Goal: Navigation & Orientation: Find specific page/section

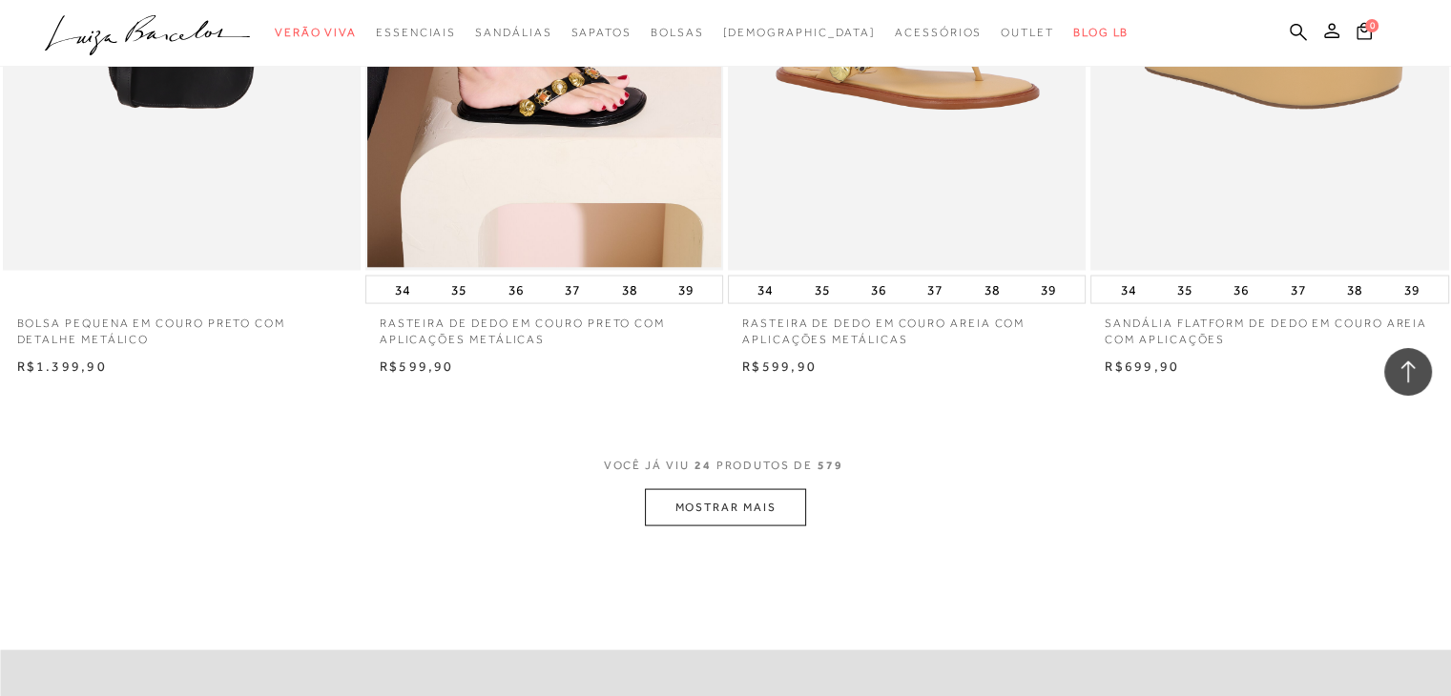
scroll to position [3816, 0]
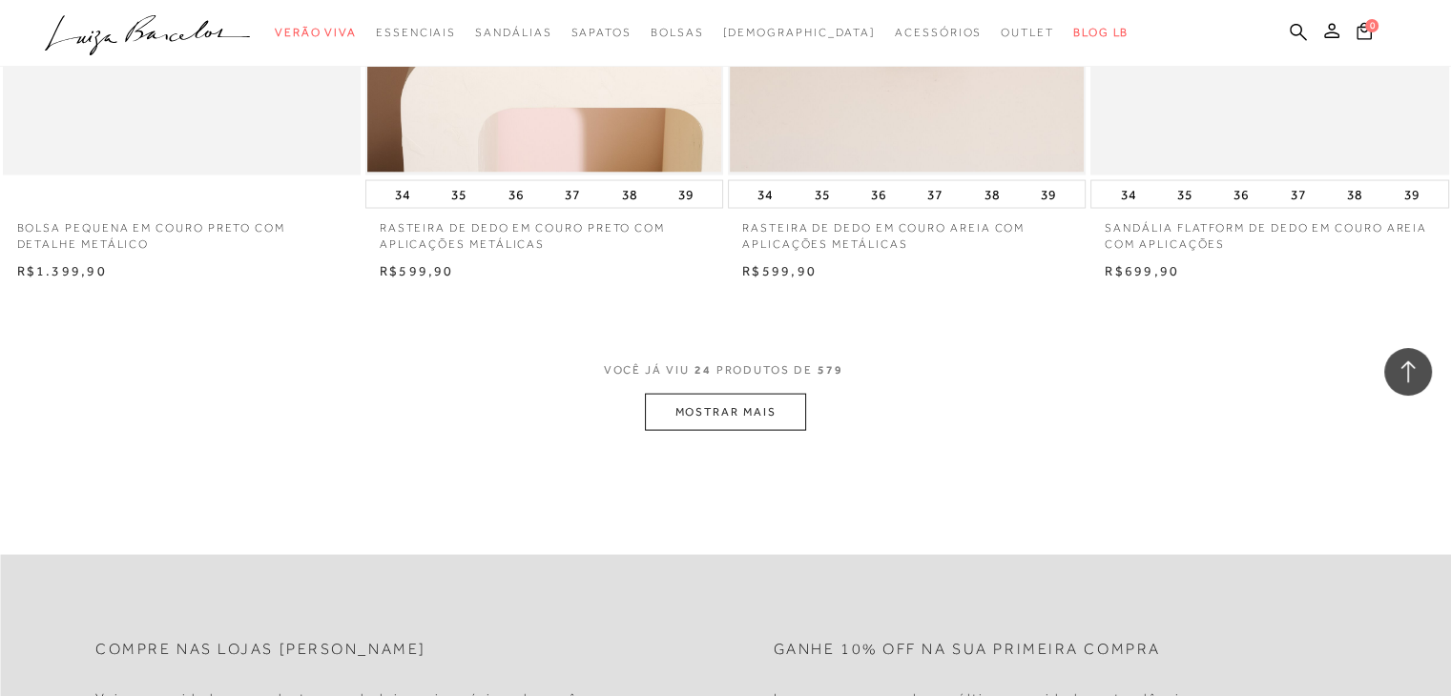
click at [752, 406] on button "MOSTRAR MAIS" at bounding box center [725, 412] width 160 height 37
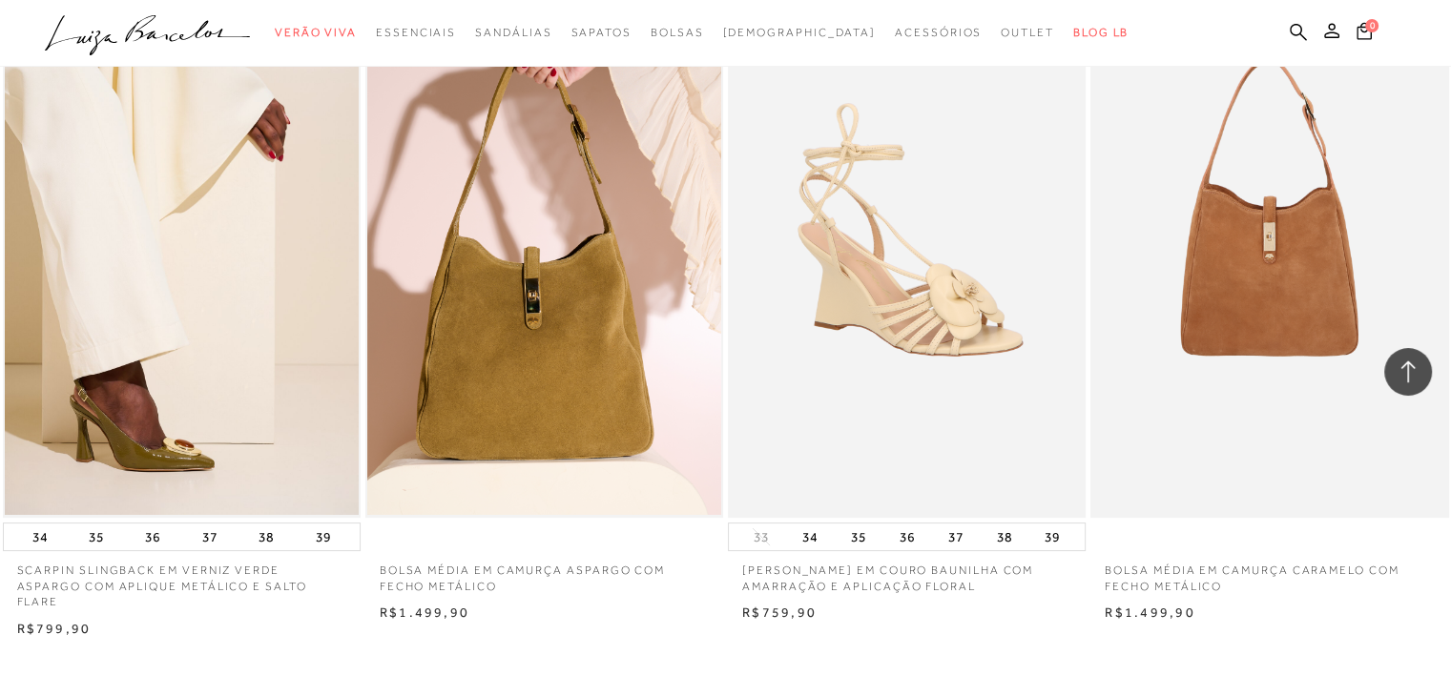
scroll to position [7823, 0]
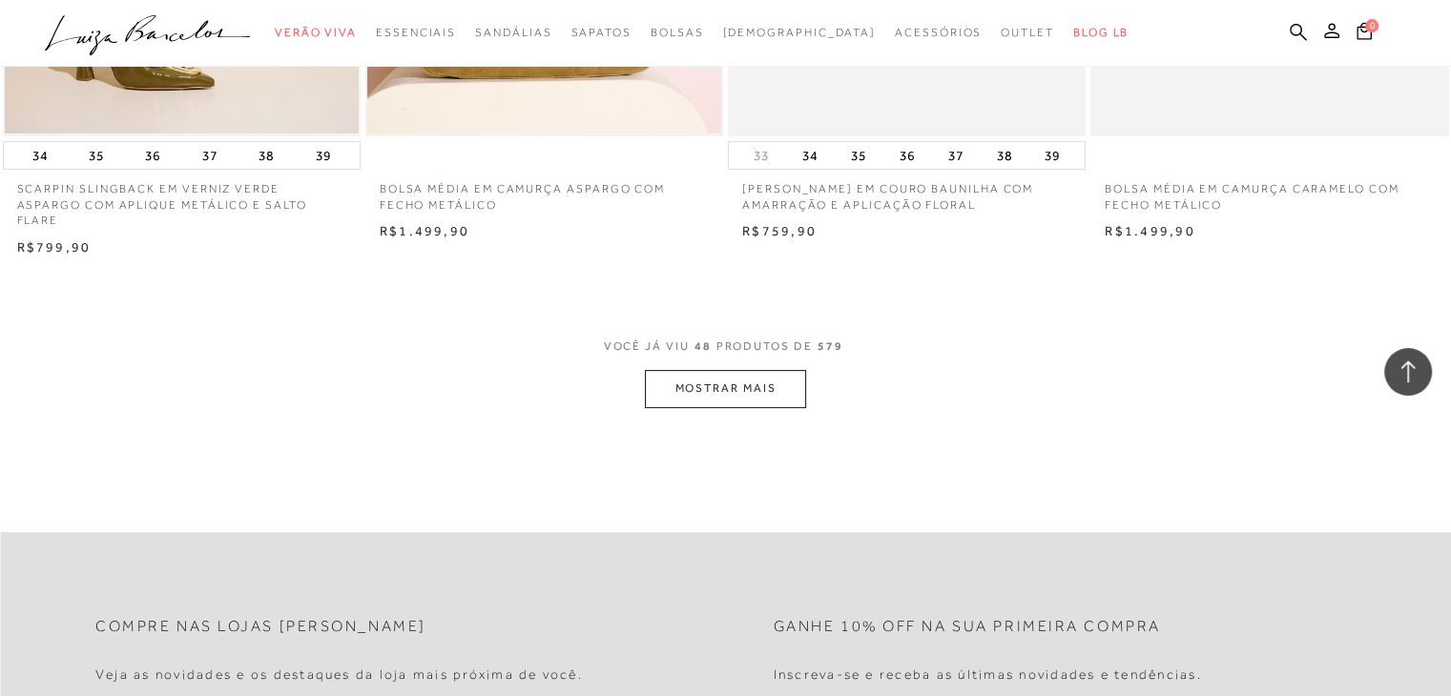
click at [688, 388] on button "MOSTRAR MAIS" at bounding box center [725, 388] width 160 height 37
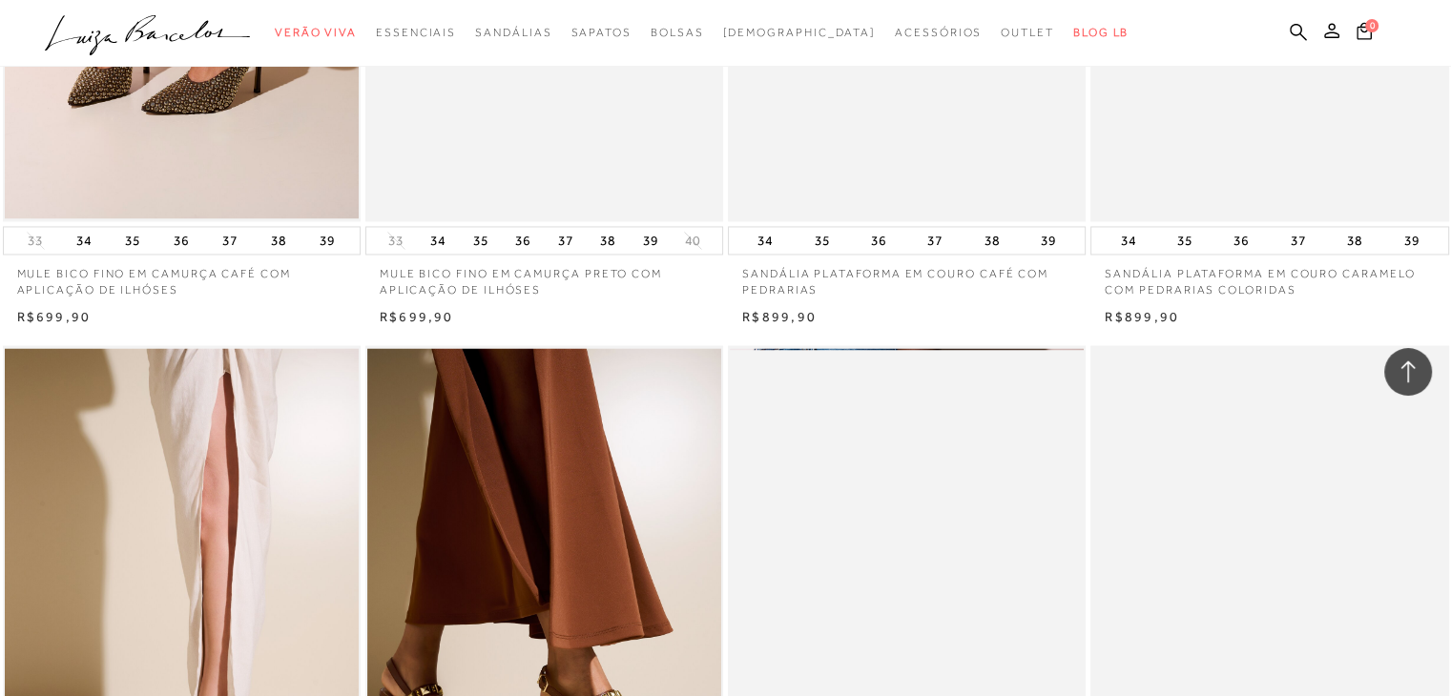
scroll to position [10685, 0]
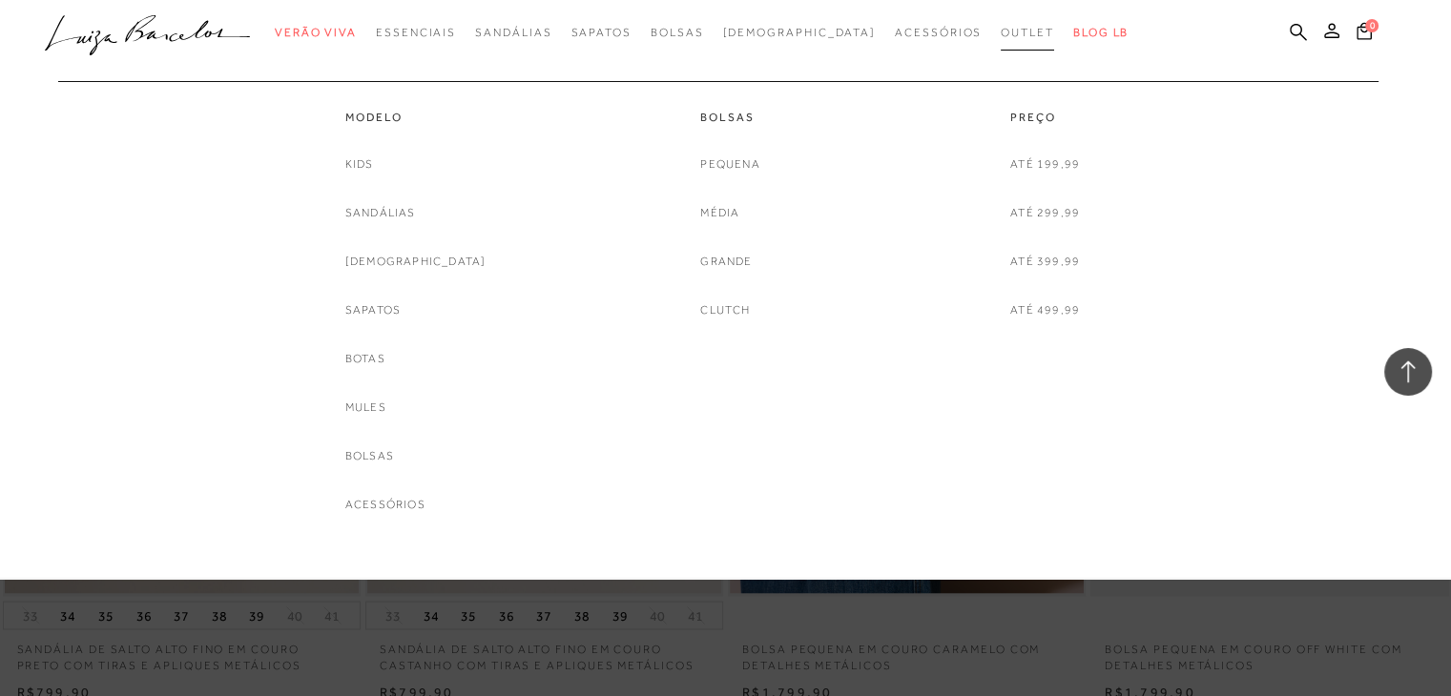
click at [1001, 38] on span "Outlet" at bounding box center [1027, 32] width 53 height 13
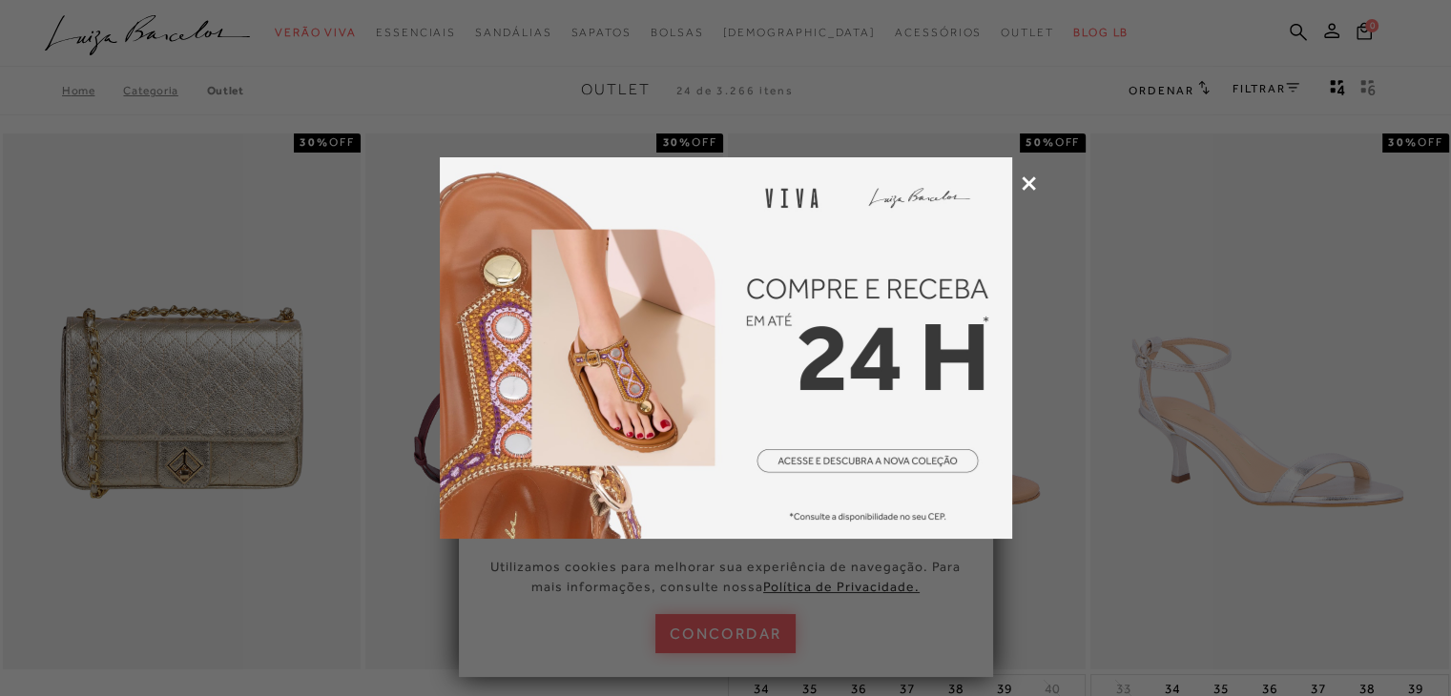
click at [1024, 184] on icon at bounding box center [1029, 183] width 14 height 14
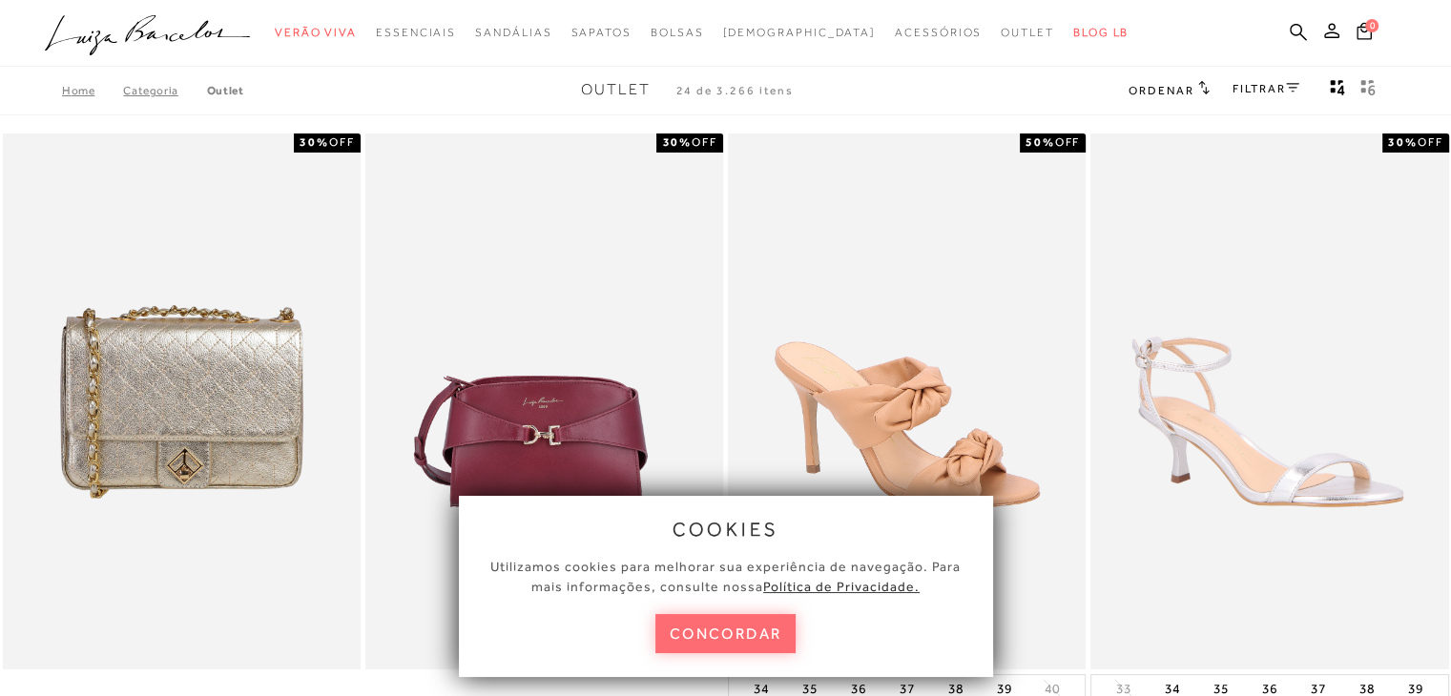
click at [738, 642] on button "concordar" at bounding box center [725, 633] width 141 height 39
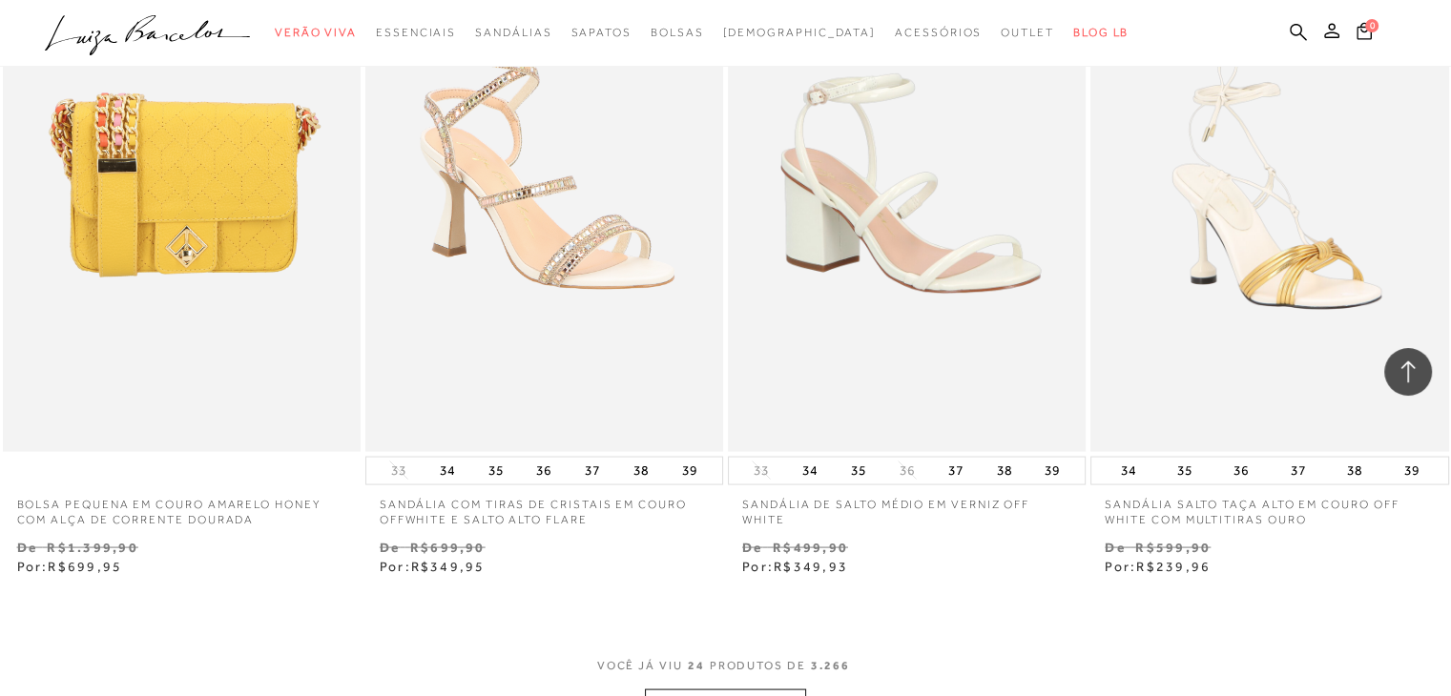
scroll to position [3911, 0]
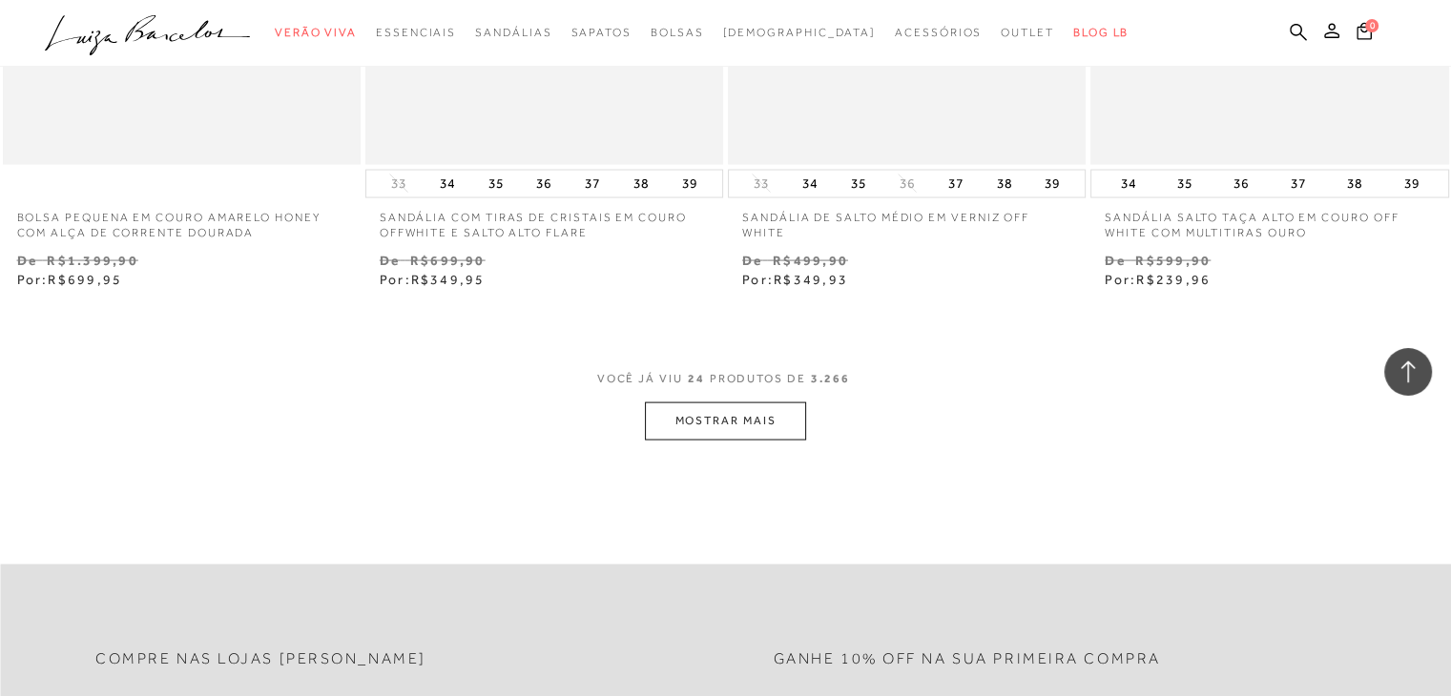
click at [775, 421] on button "MOSTRAR MAIS" at bounding box center [725, 421] width 160 height 37
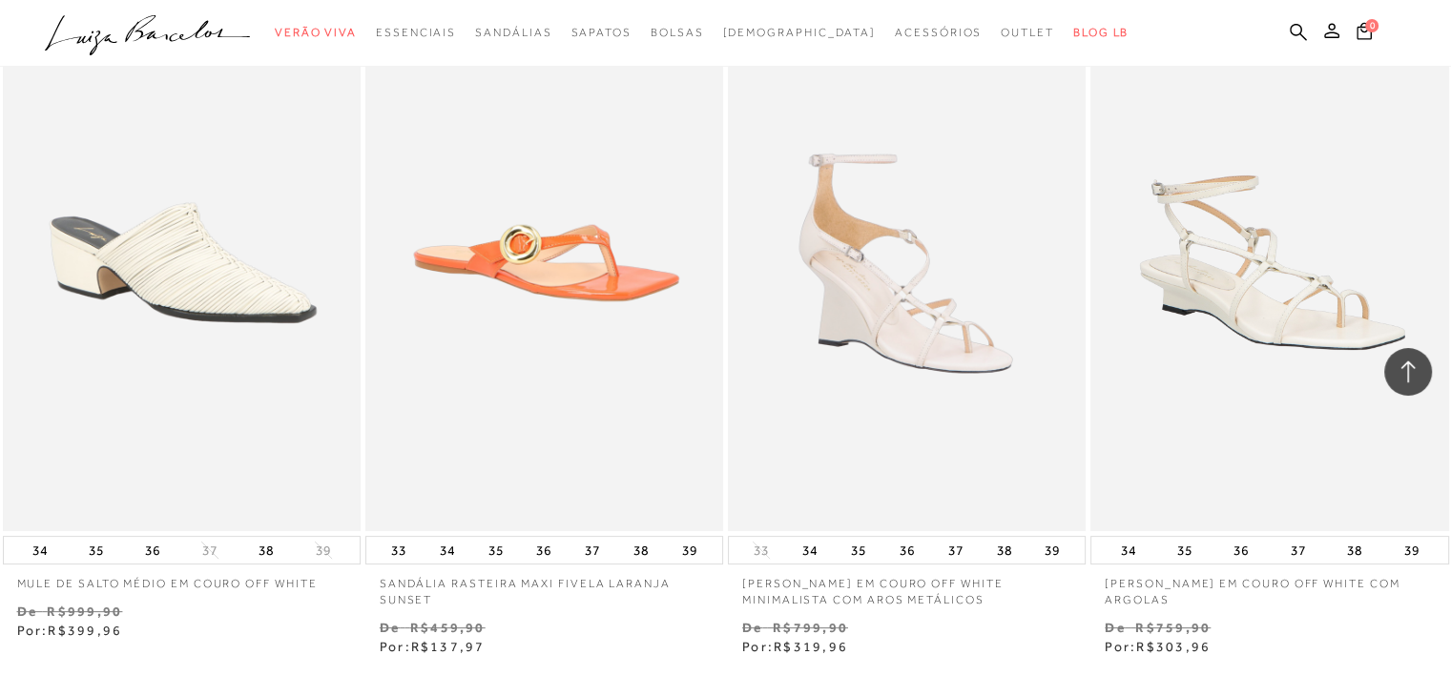
scroll to position [8013, 0]
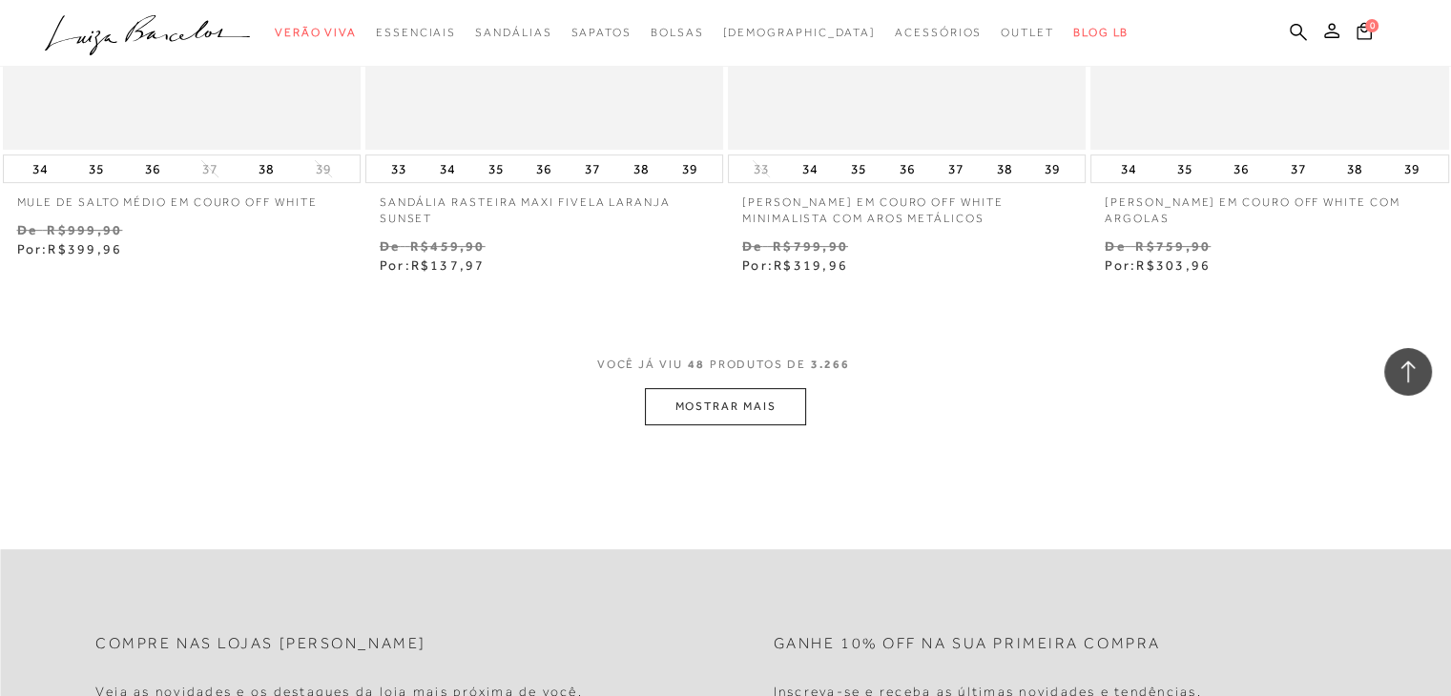
click at [664, 421] on button "MOSTRAR MAIS" at bounding box center [725, 406] width 160 height 37
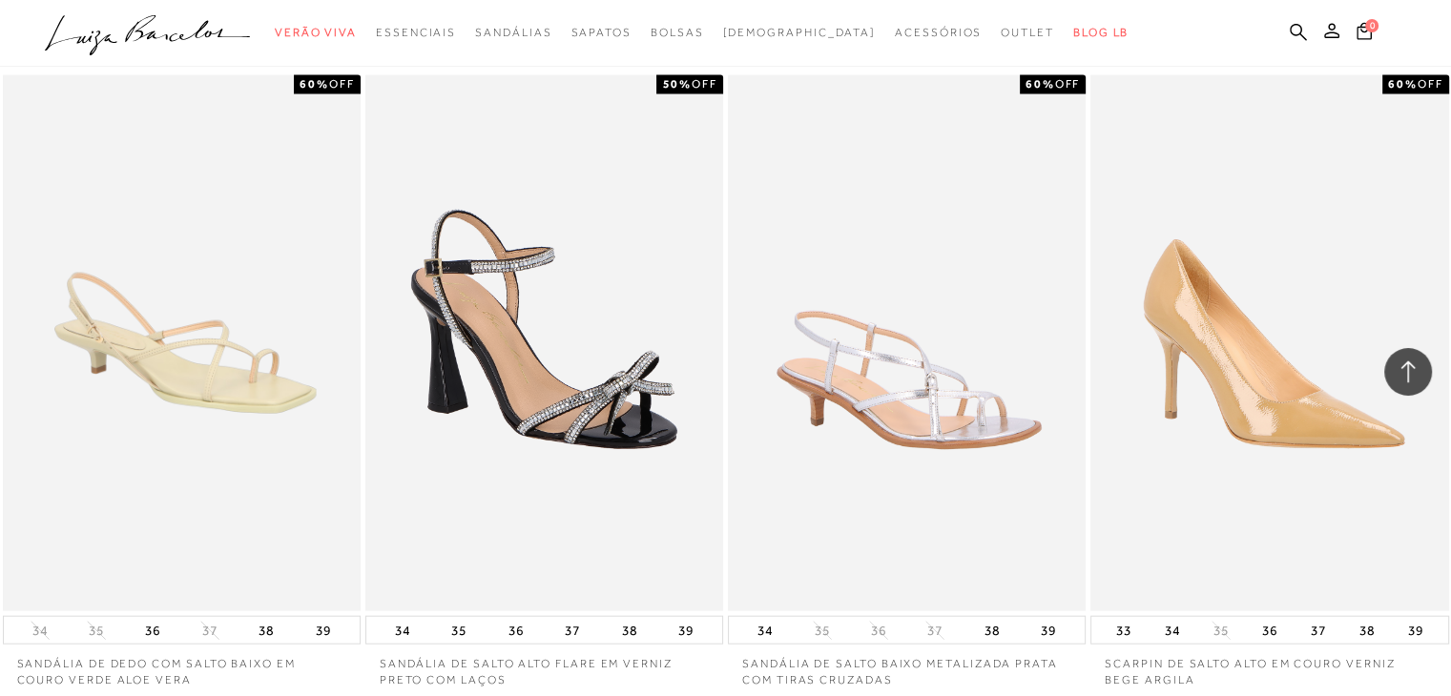
scroll to position [12211, 0]
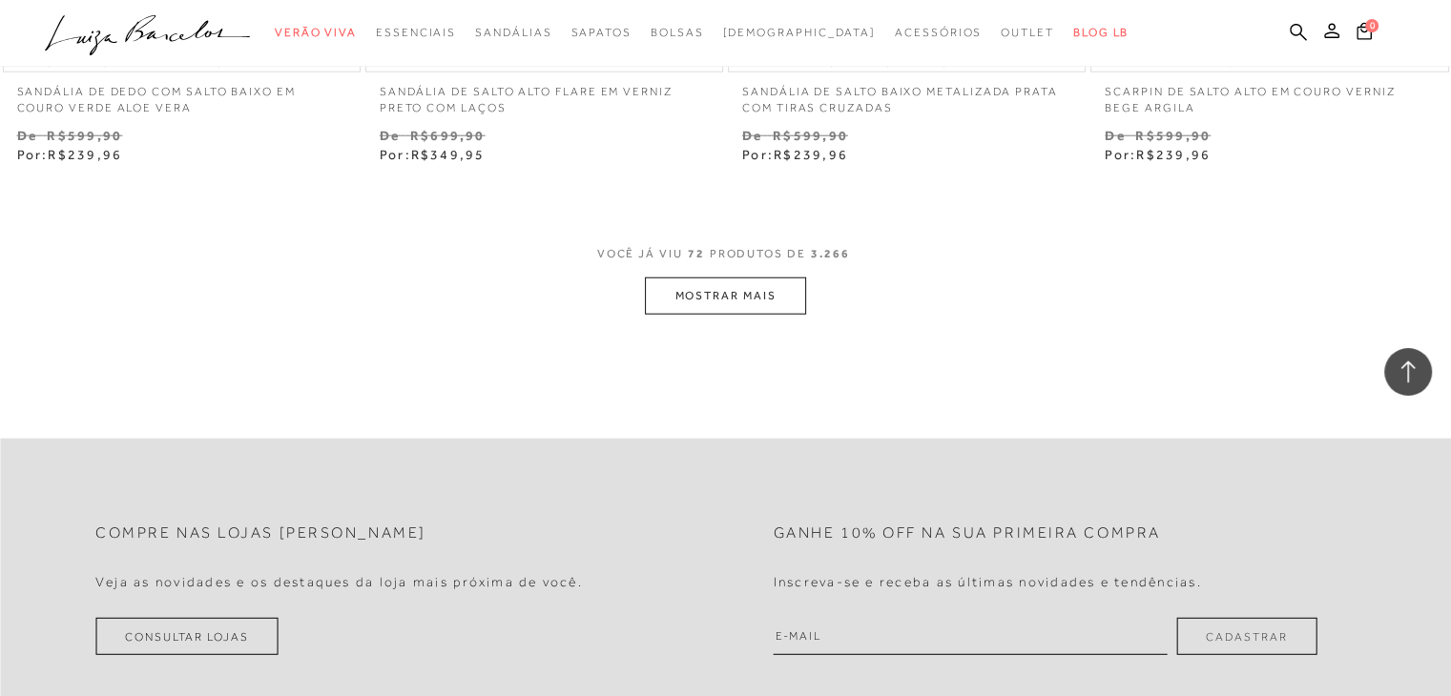
click at [714, 302] on button "MOSTRAR MAIS" at bounding box center [725, 296] width 160 height 37
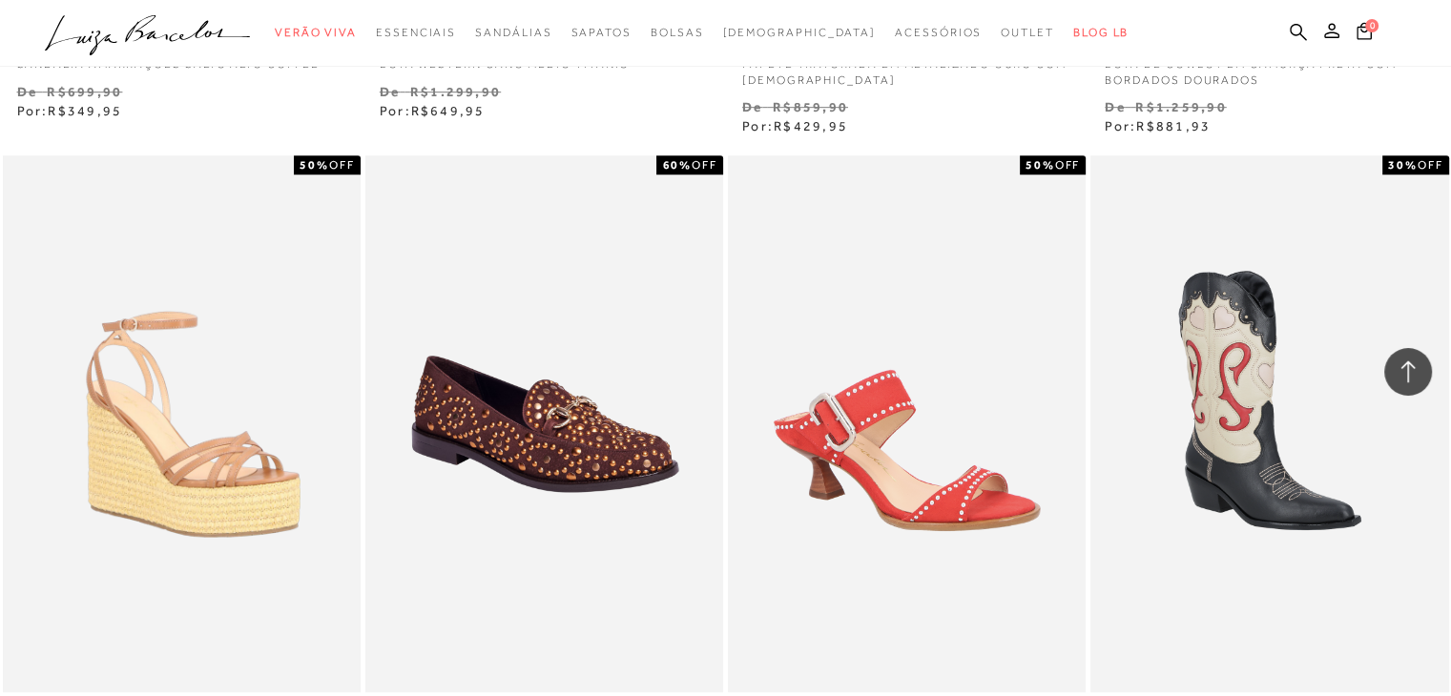
scroll to position [16122, 0]
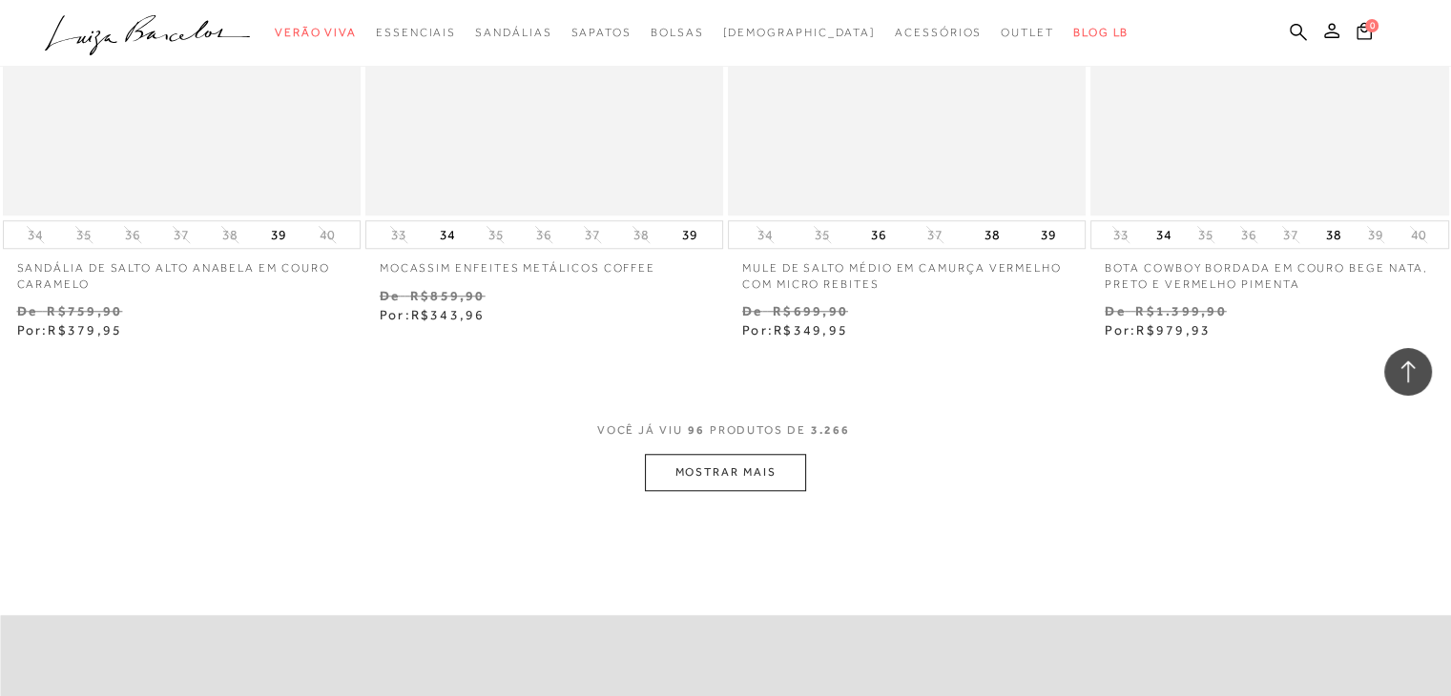
click at [686, 474] on button "MOSTRAR MAIS" at bounding box center [725, 472] width 160 height 37
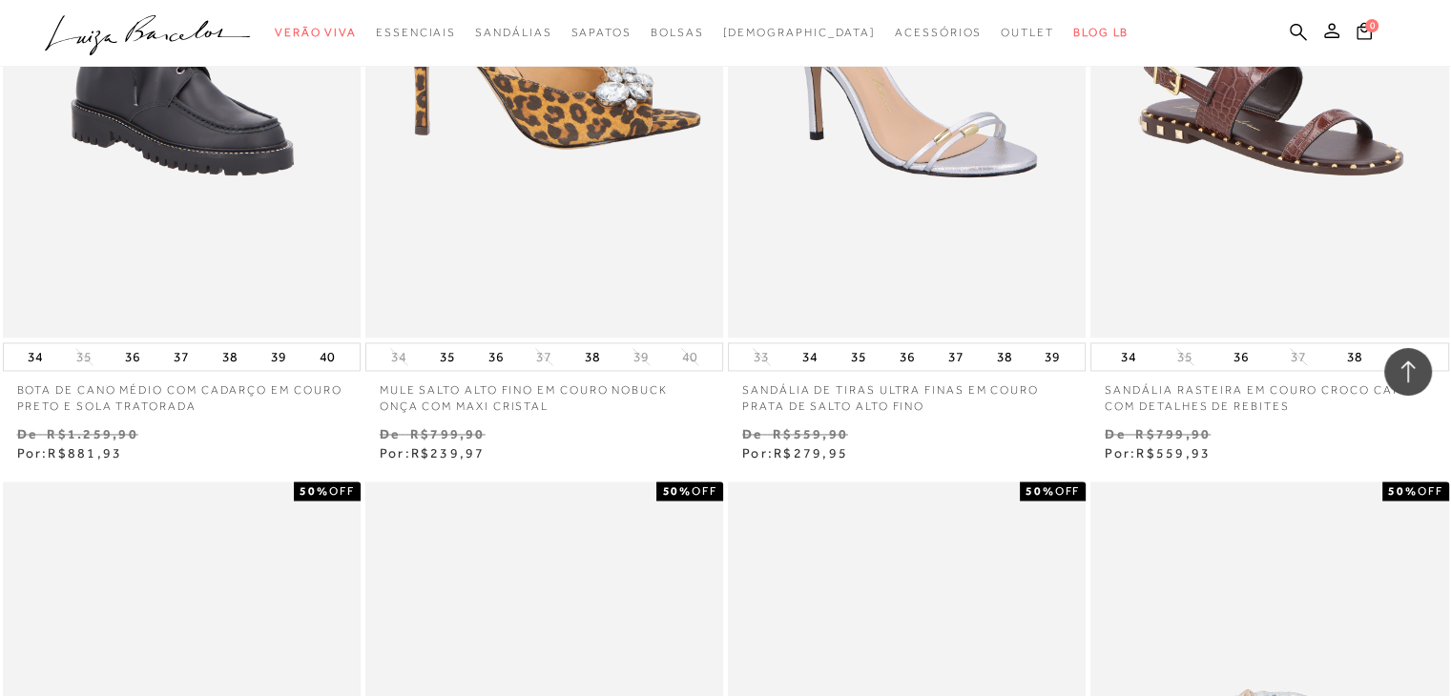
scroll to position [17267, 0]
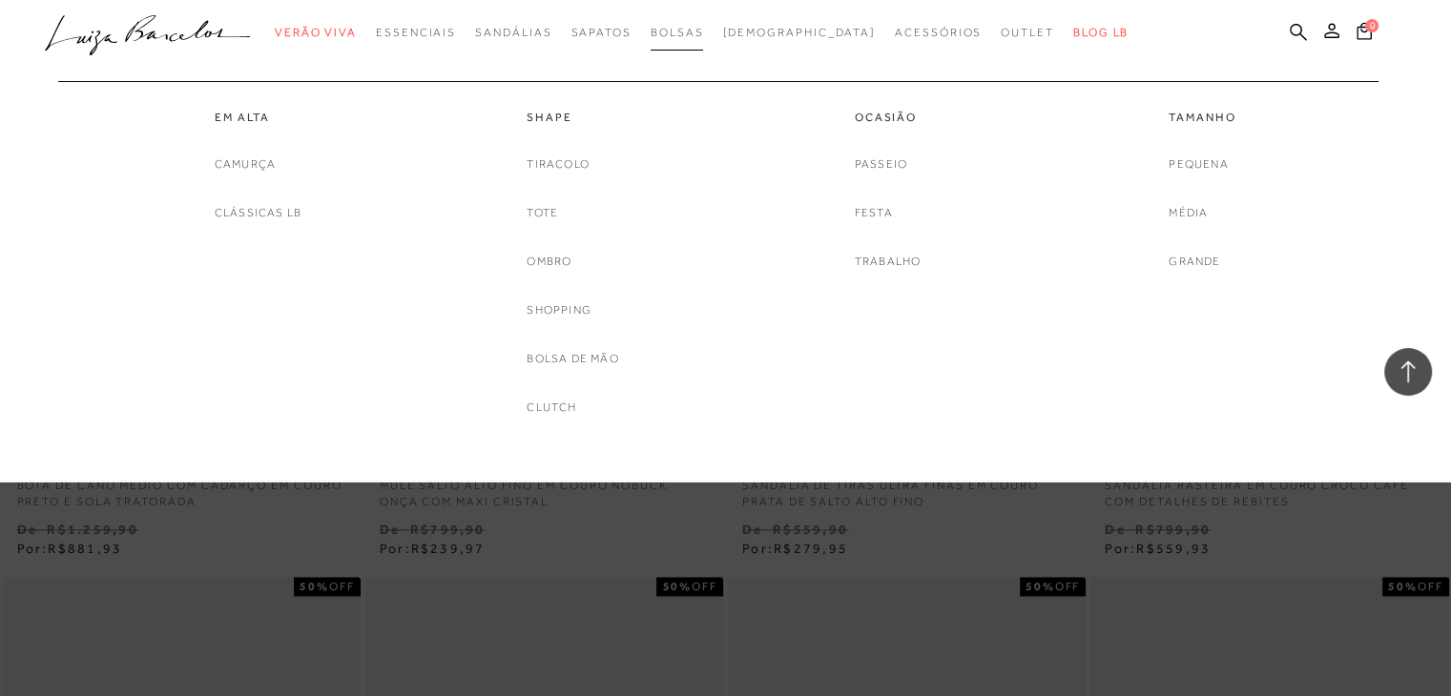
click at [704, 26] on span "Bolsas" at bounding box center [677, 32] width 53 height 13
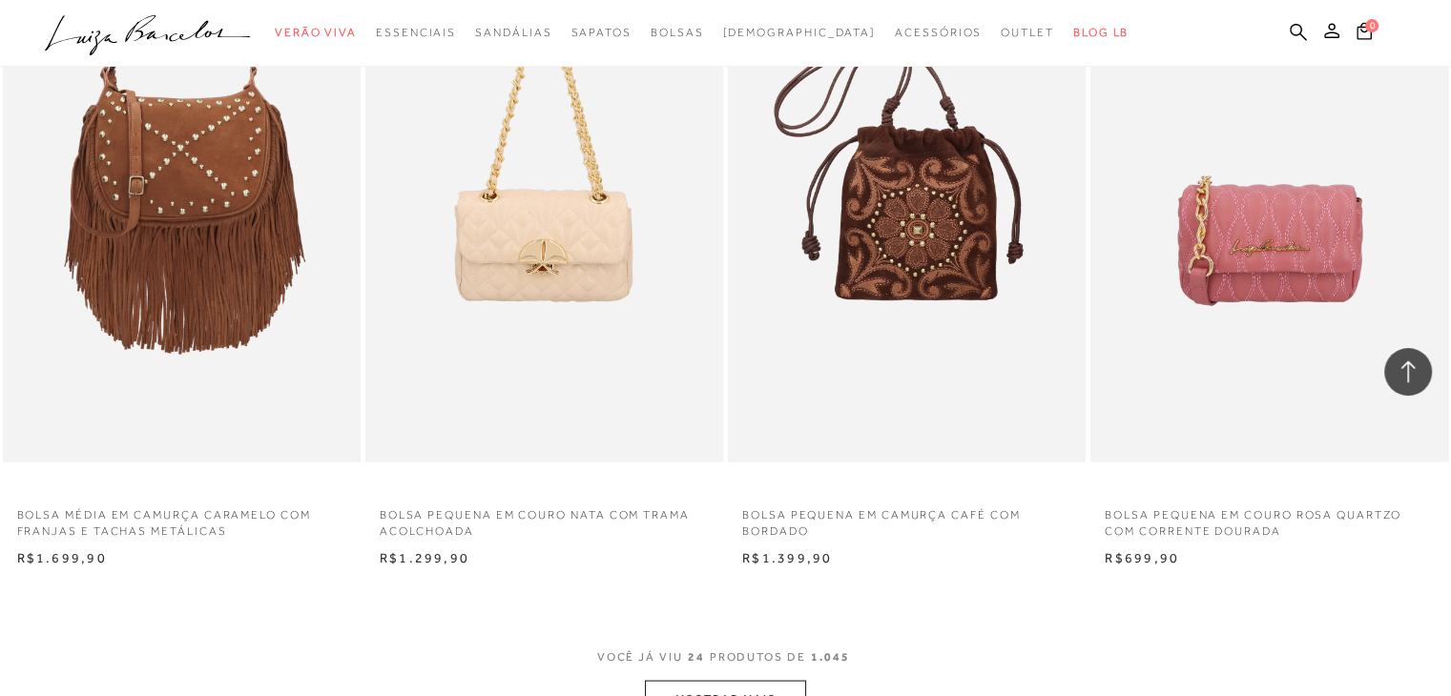
scroll to position [3625, 0]
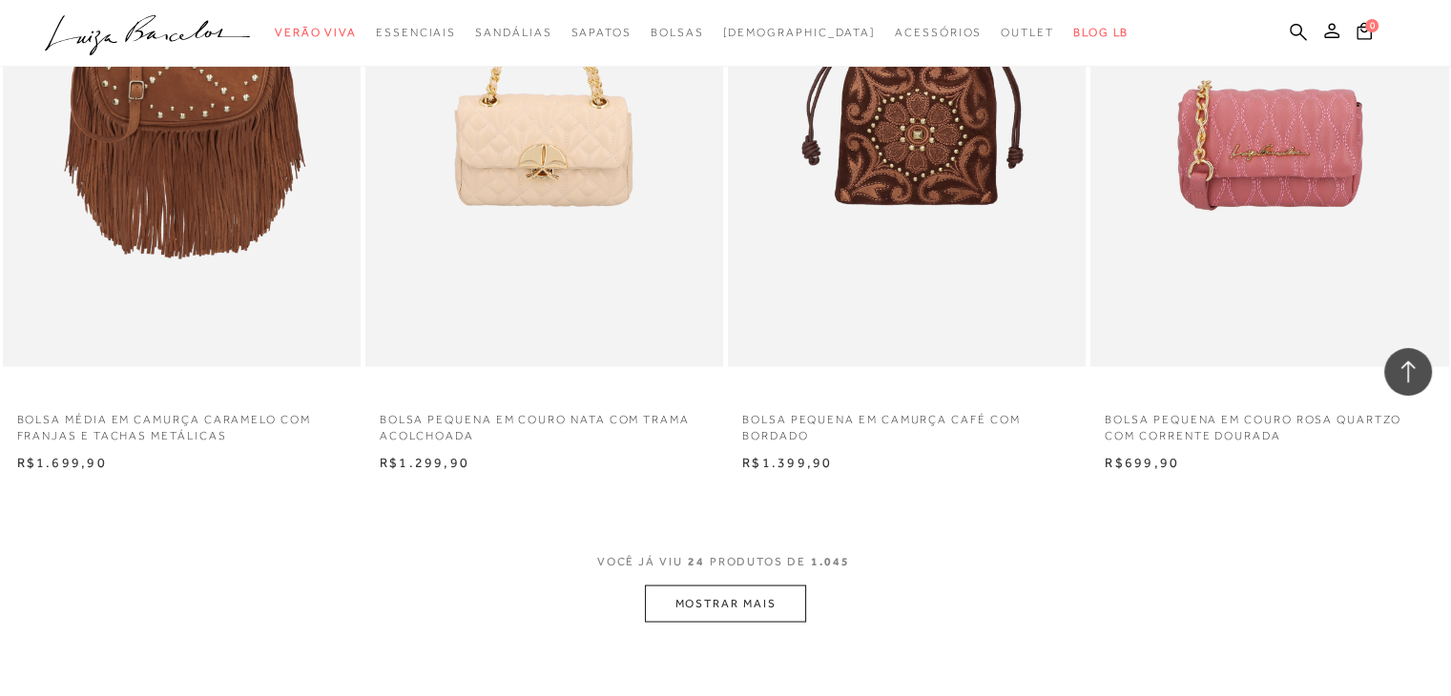
click at [713, 596] on button "MOSTRAR MAIS" at bounding box center [725, 603] width 160 height 37
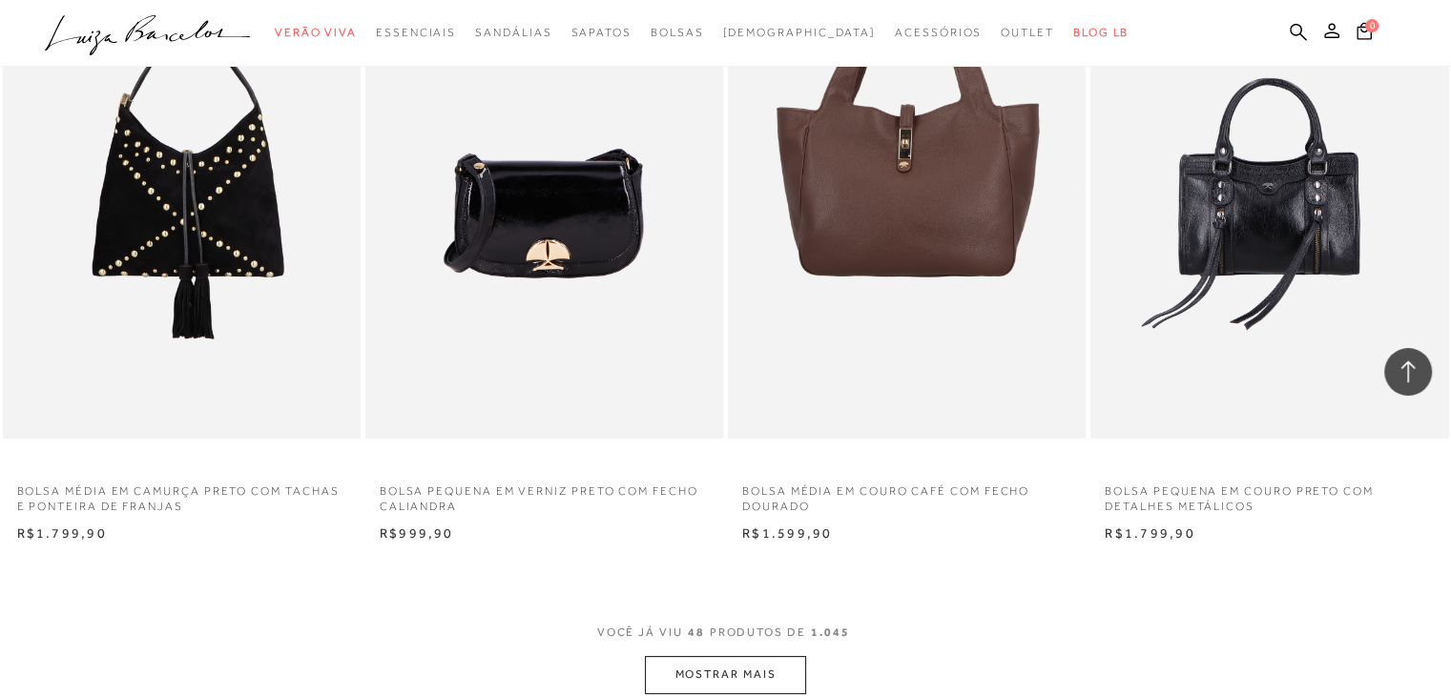
scroll to position [7632, 0]
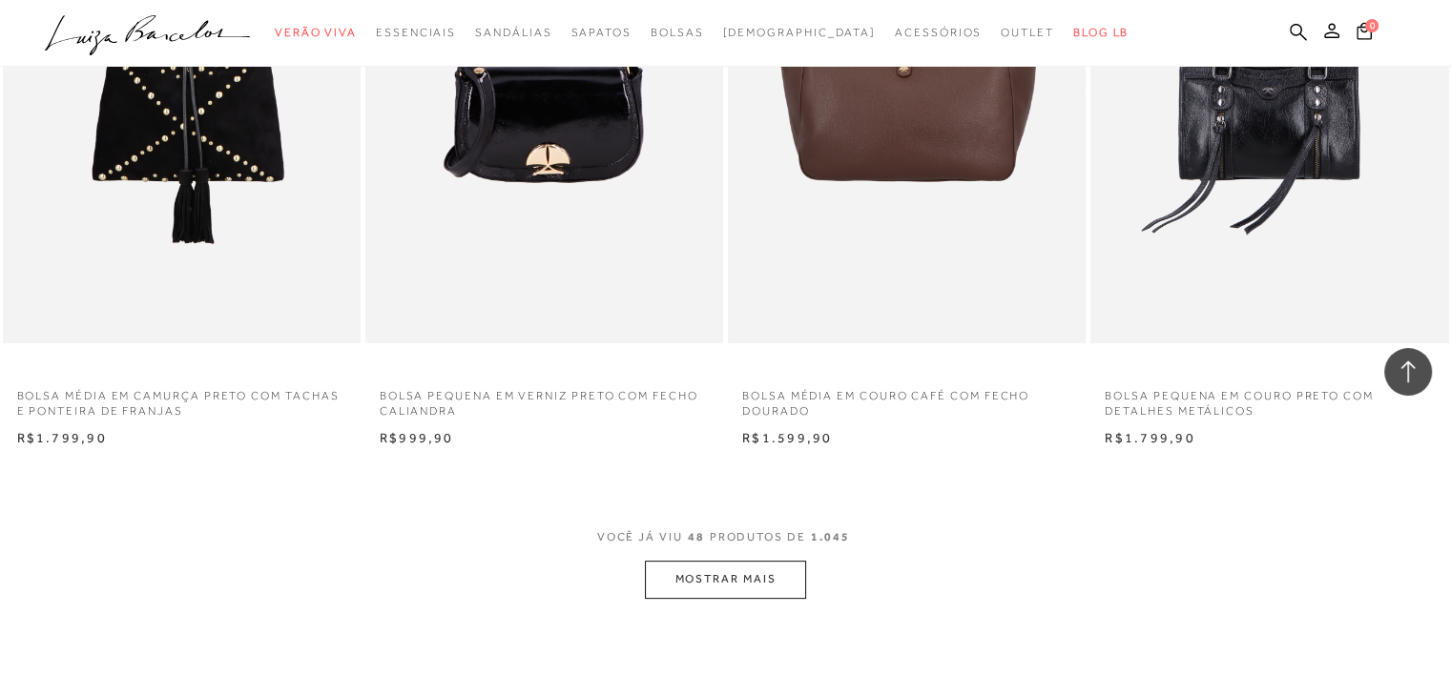
click at [730, 573] on button "MOSTRAR MAIS" at bounding box center [725, 579] width 160 height 37
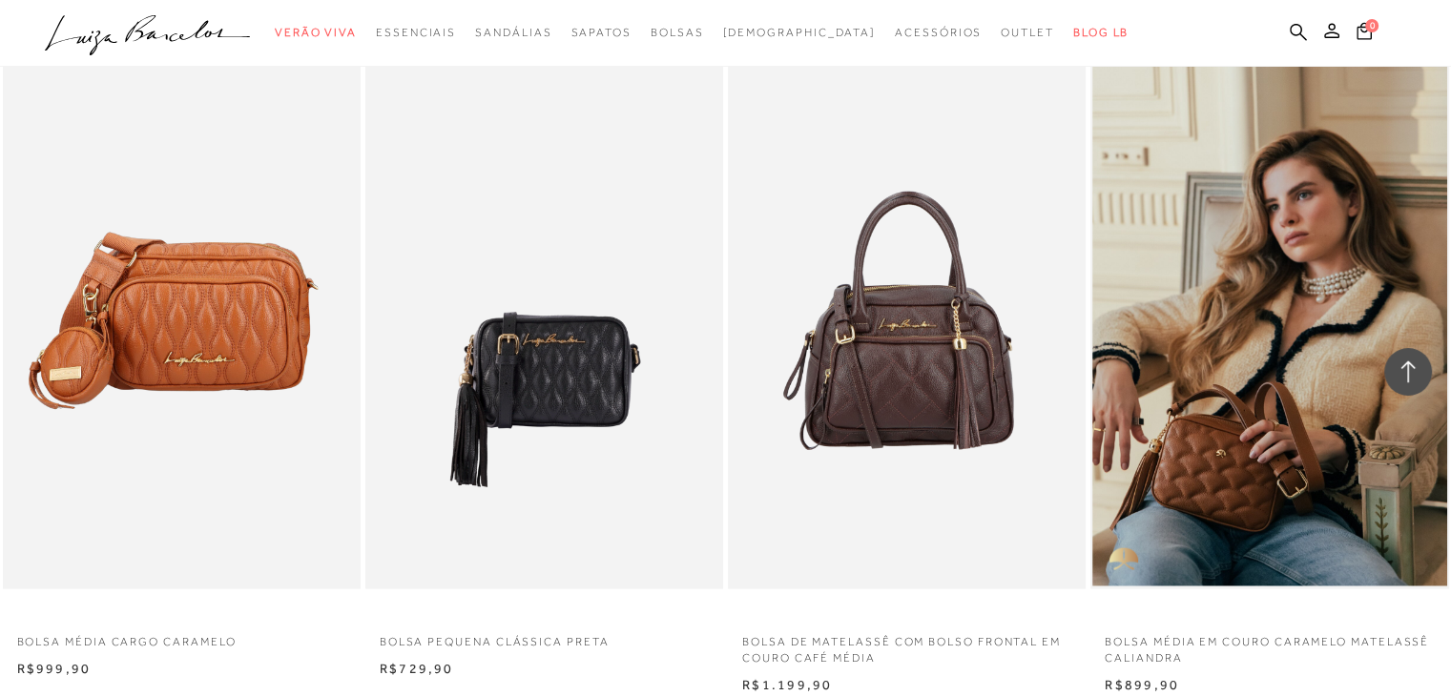
scroll to position [11829, 0]
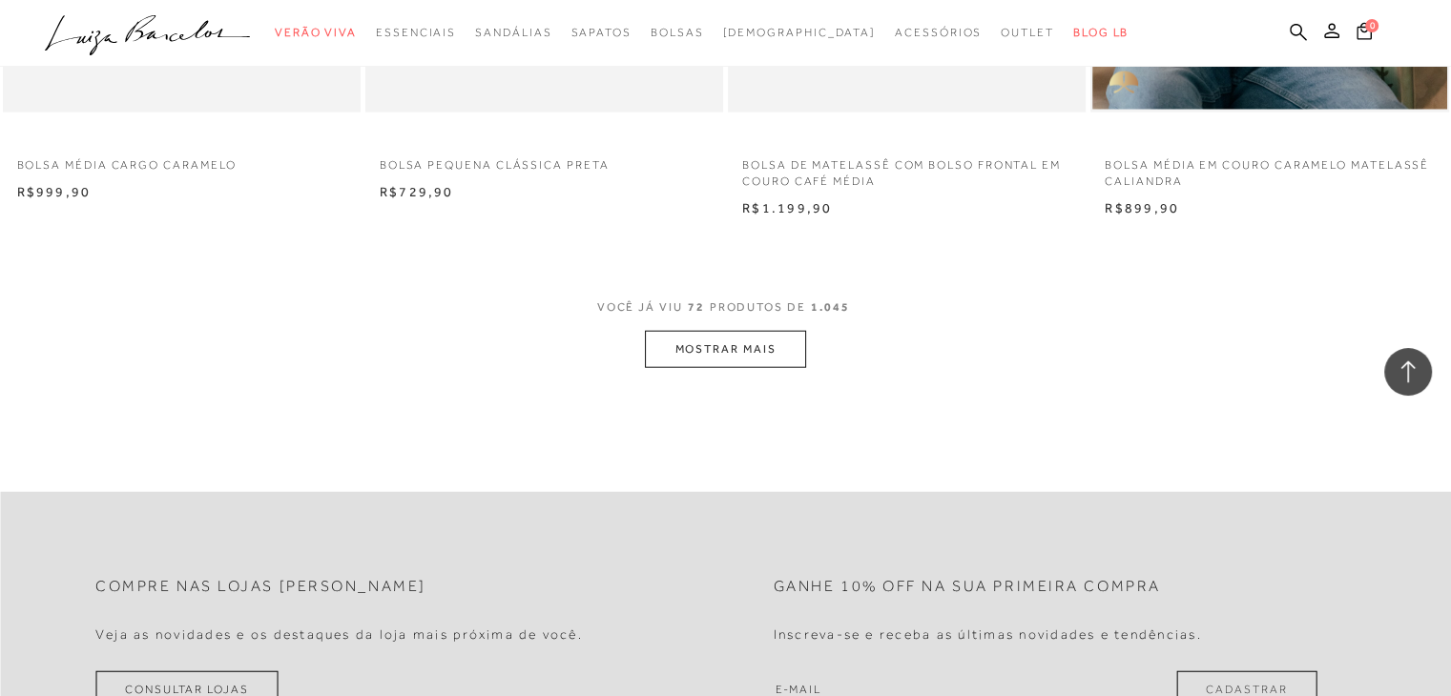
click at [759, 348] on button "MOSTRAR MAIS" at bounding box center [725, 349] width 160 height 37
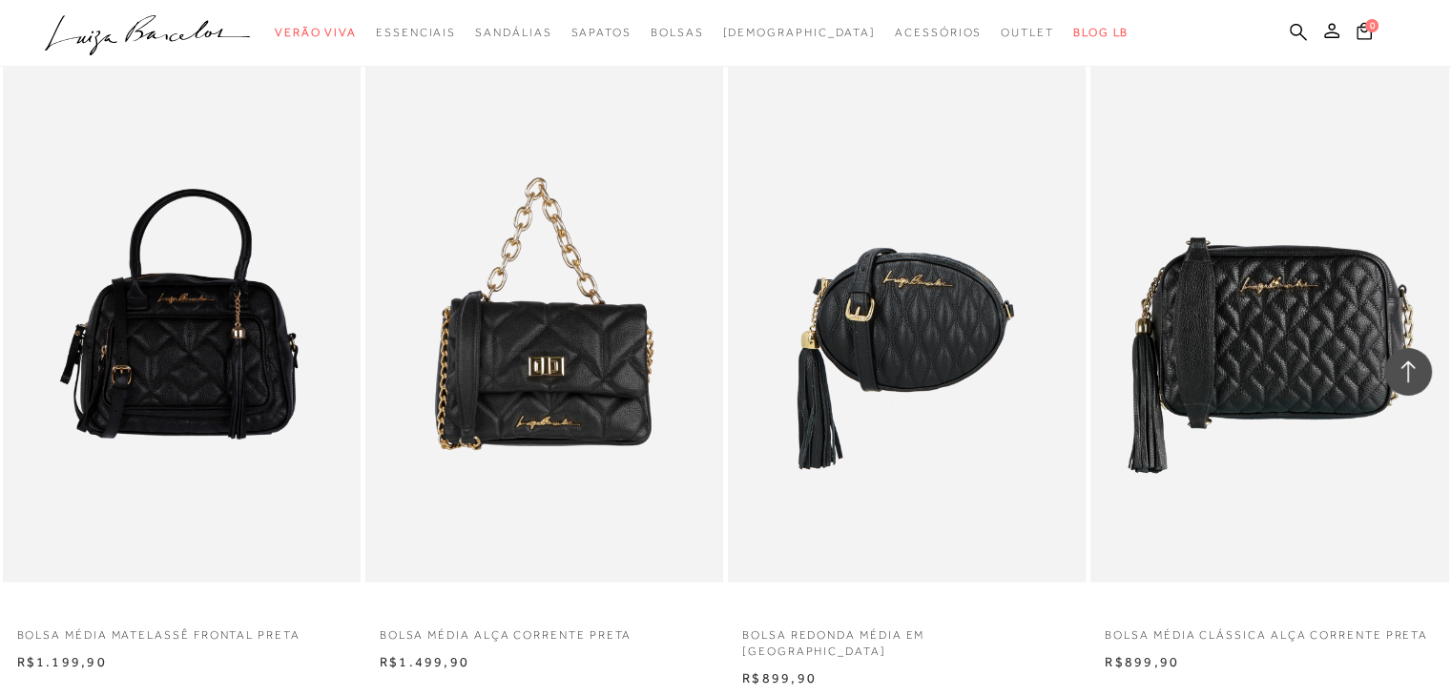
scroll to position [12116, 0]
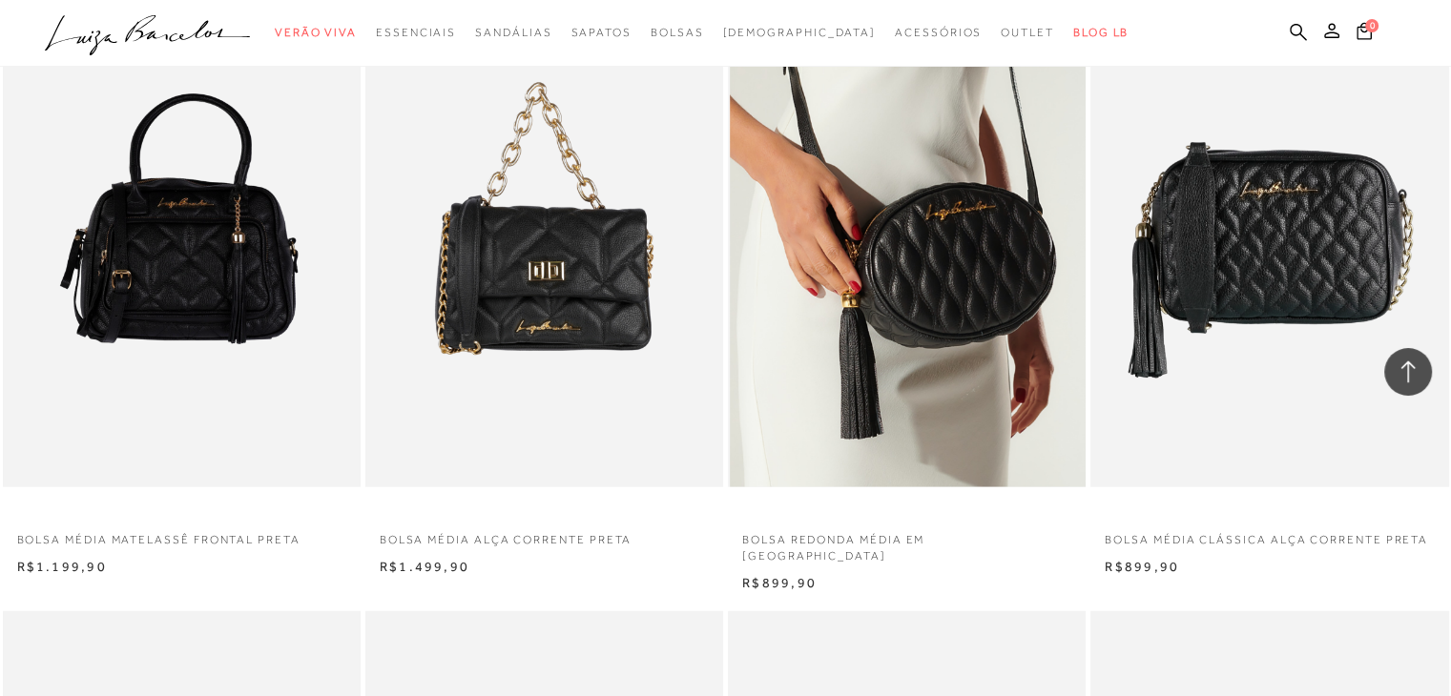
drag, startPoint x: 0, startPoint y: 380, endPoint x: 862, endPoint y: 229, distance: 875.5
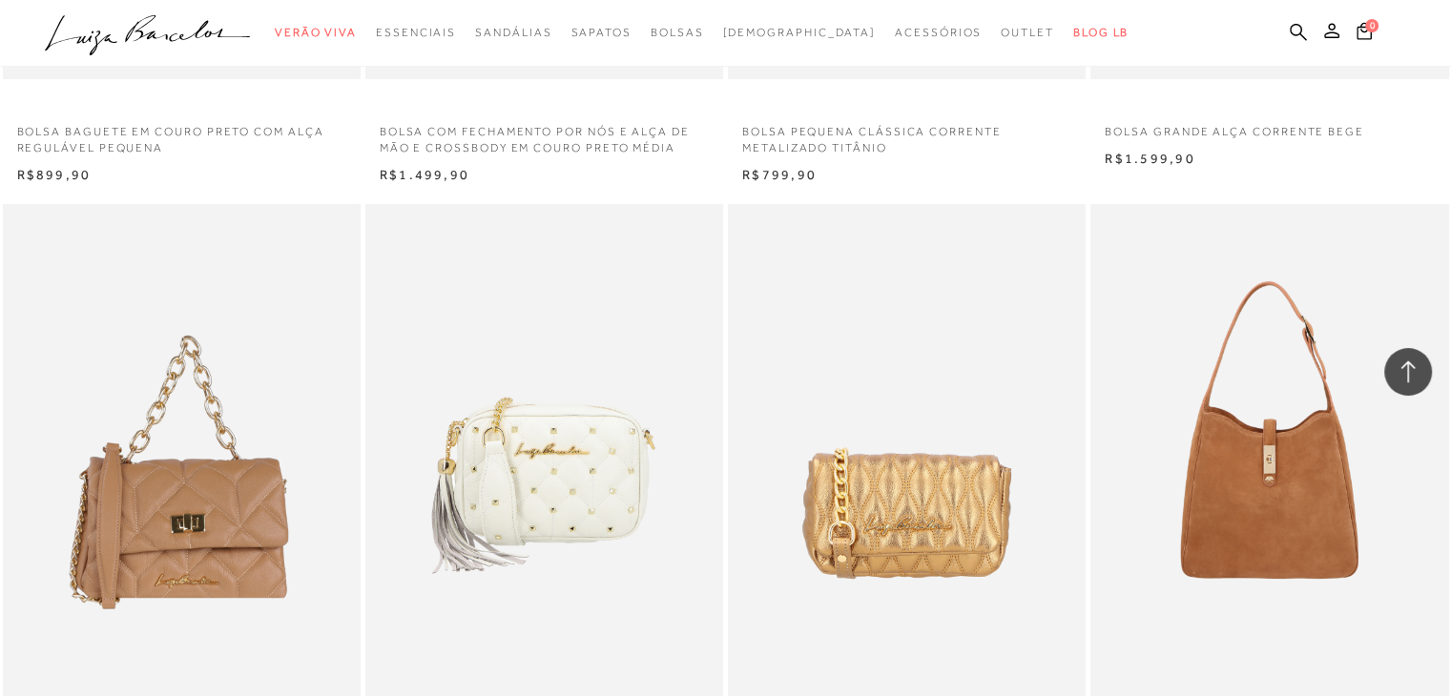
scroll to position [15741, 0]
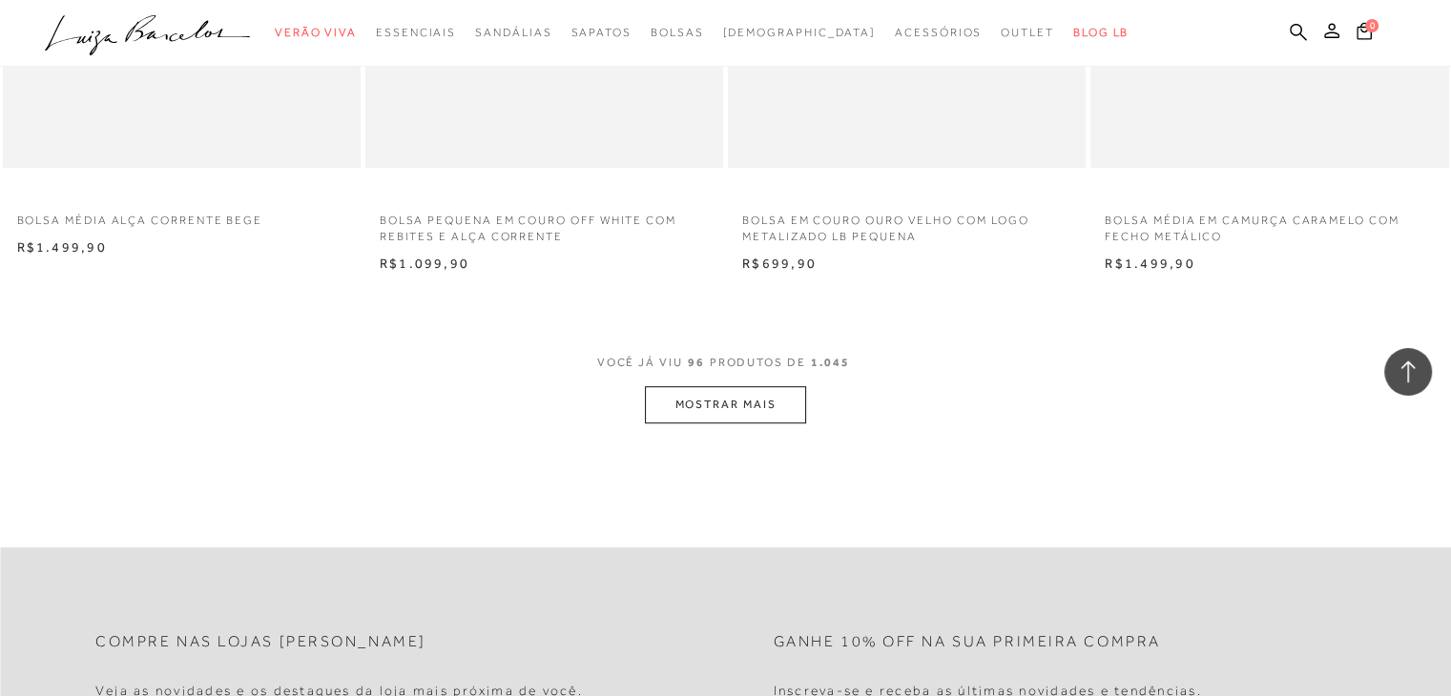
click at [712, 389] on button "MOSTRAR MAIS" at bounding box center [725, 404] width 160 height 37
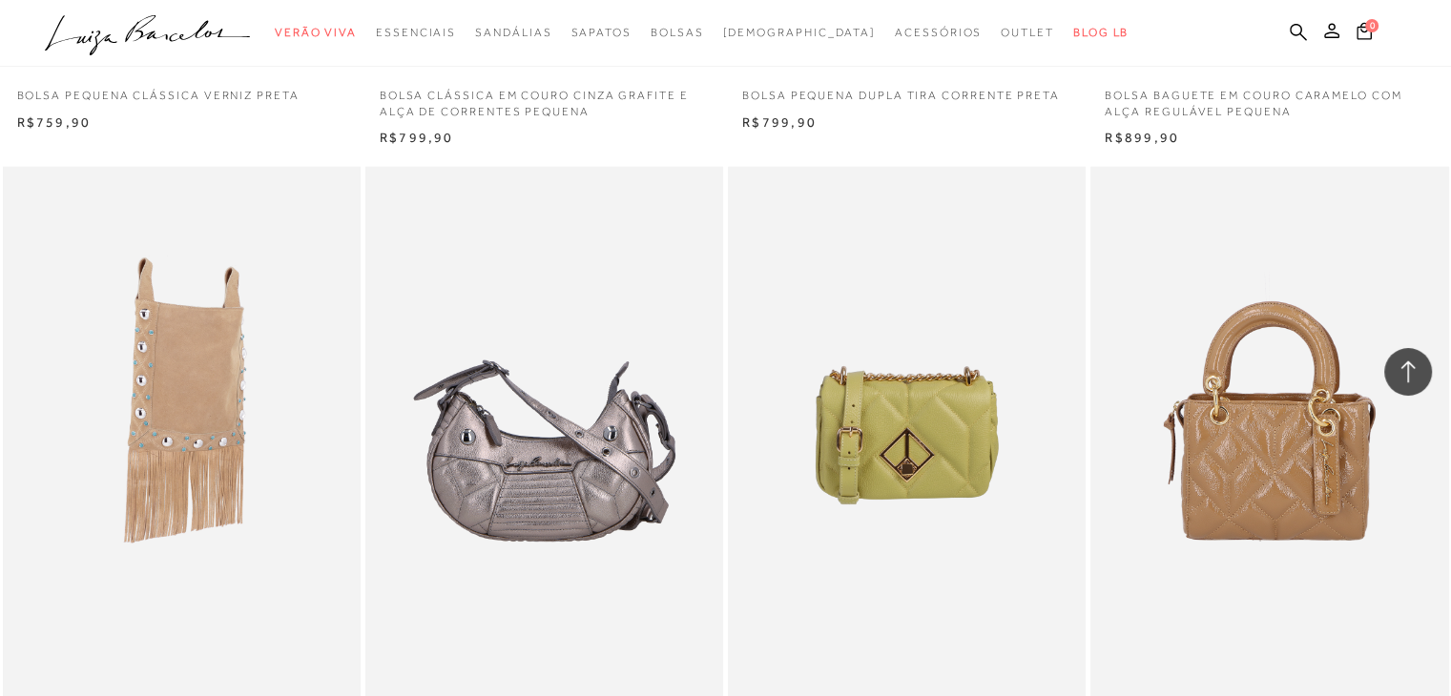
scroll to position [19461, 0]
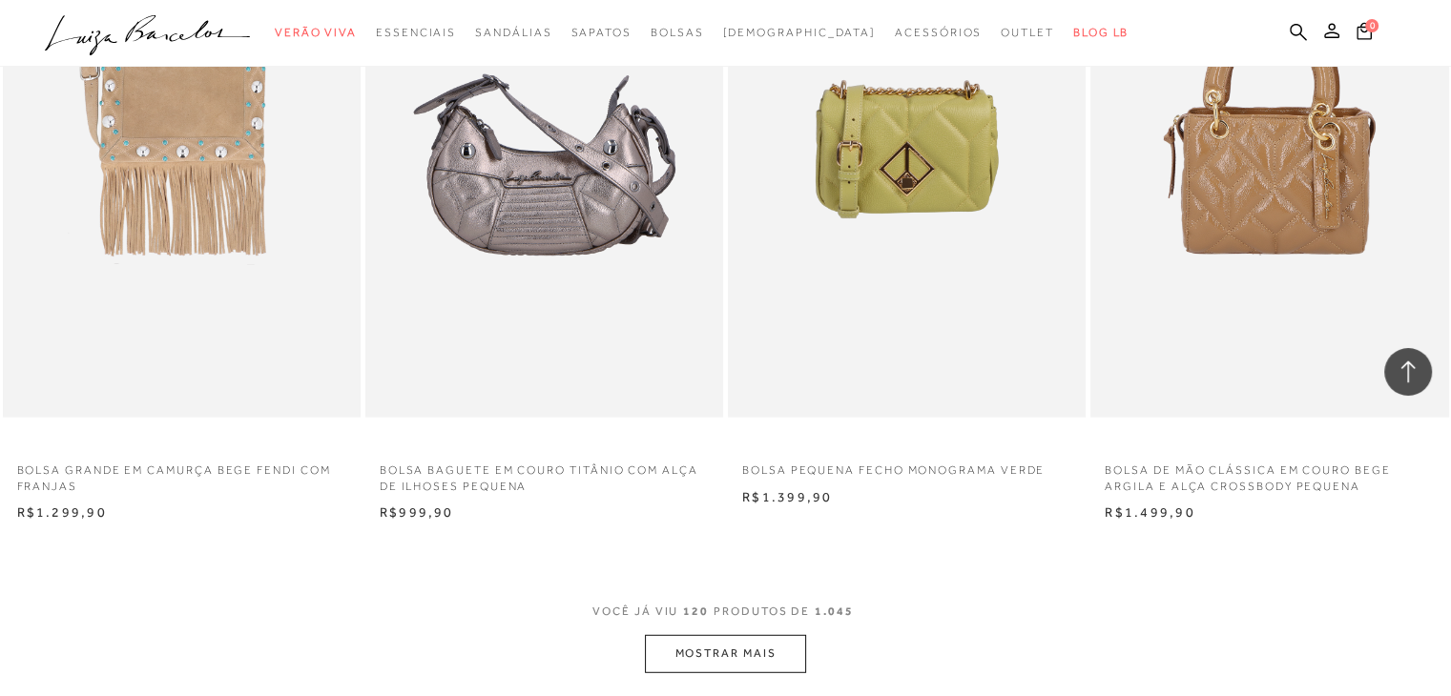
click at [749, 635] on button "MOSTRAR MAIS" at bounding box center [725, 653] width 160 height 37
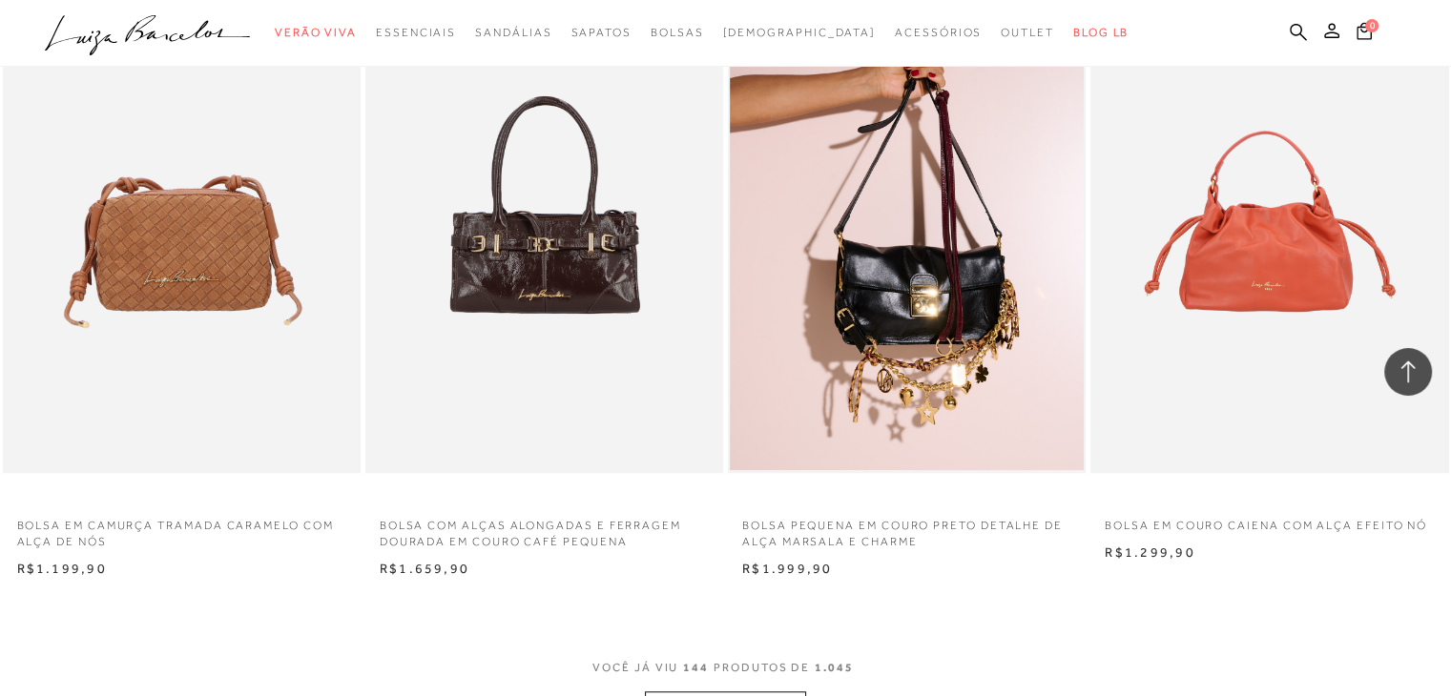
scroll to position [23563, 0]
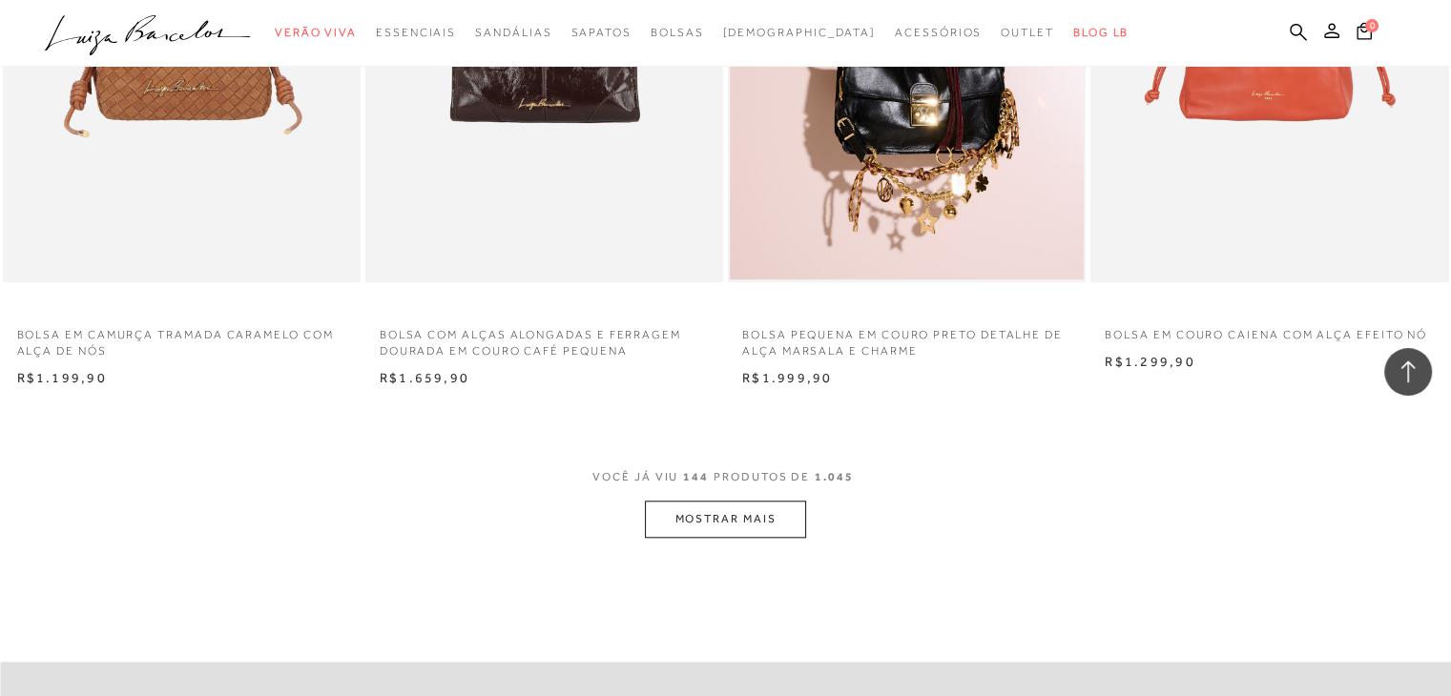
click at [738, 508] on button "MOSTRAR MAIS" at bounding box center [725, 519] width 160 height 37
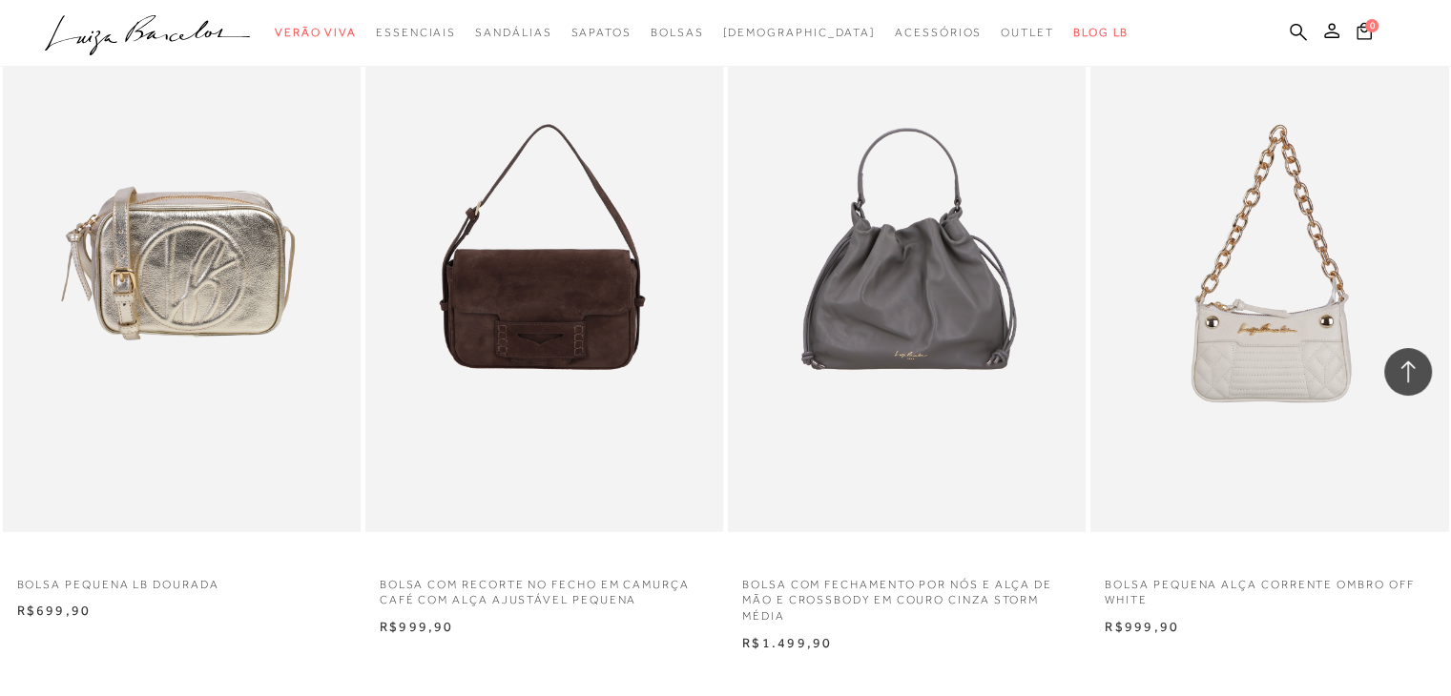
scroll to position [27761, 0]
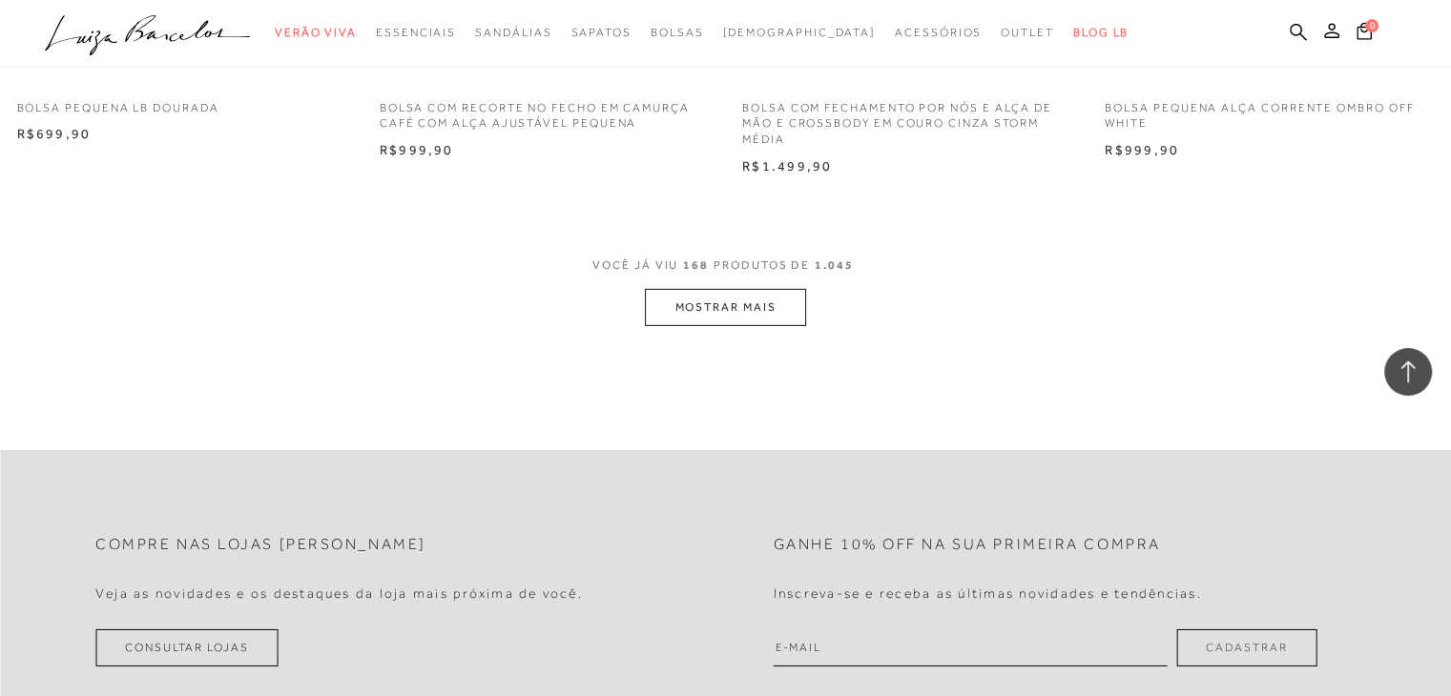
click at [668, 289] on button "MOSTRAR MAIS" at bounding box center [725, 307] width 160 height 37
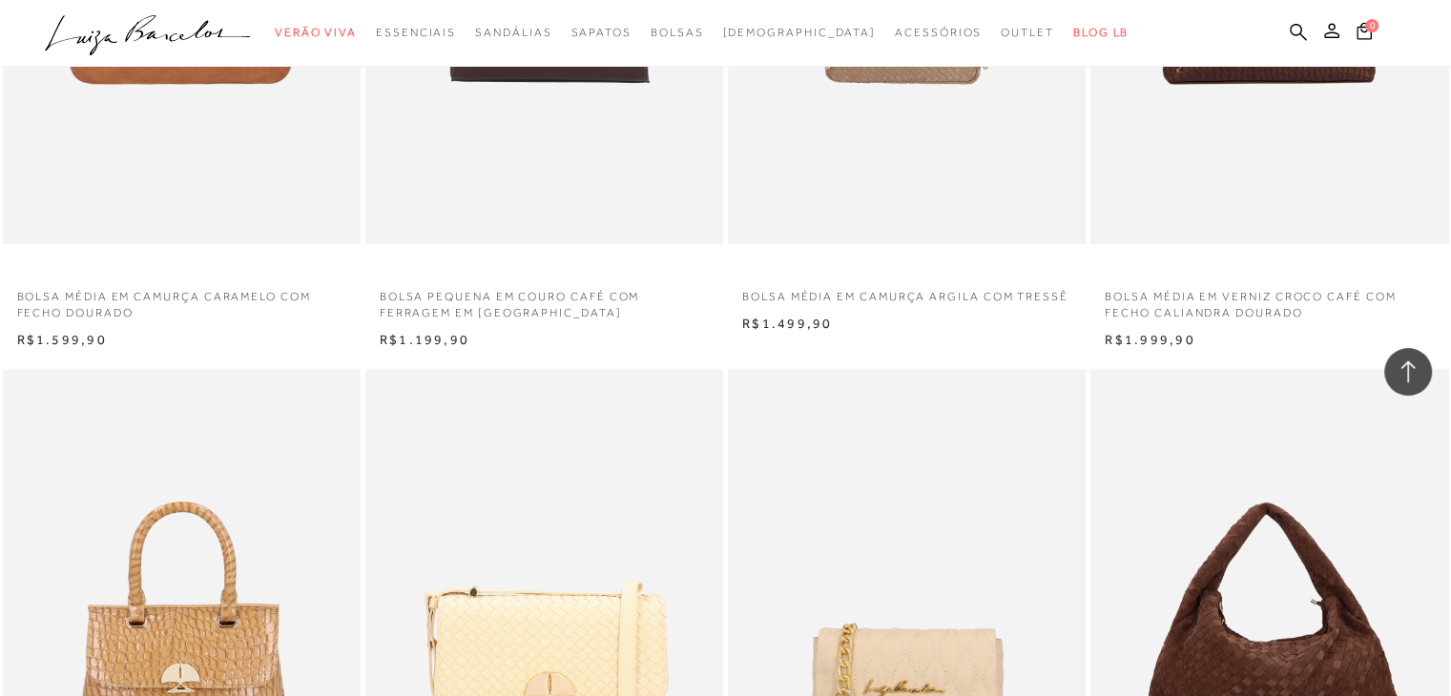
scroll to position [31290, 0]
